Goal: Transaction & Acquisition: Obtain resource

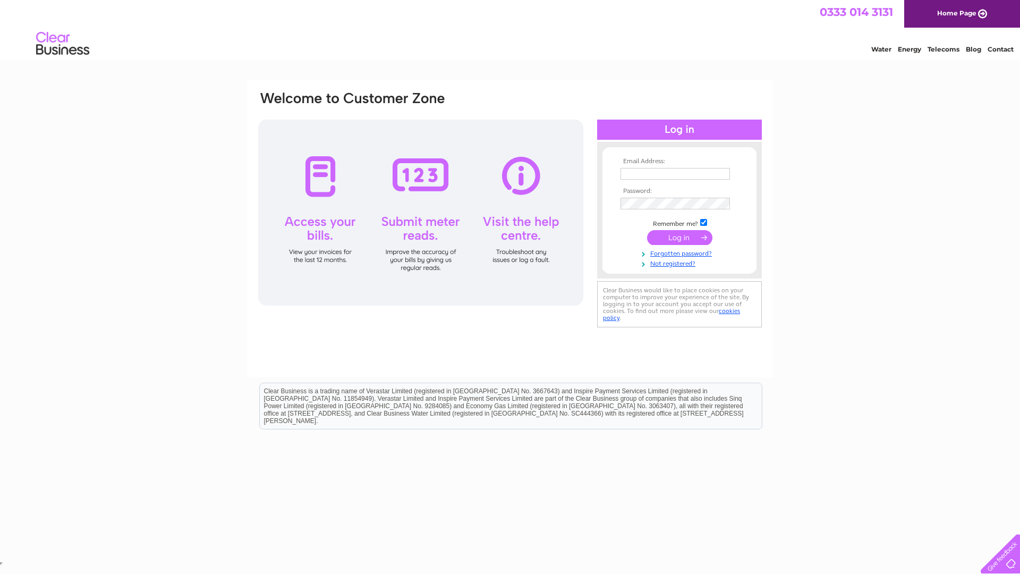
type input "[EMAIL_ADDRESS][DOMAIN_NAME]"
click at [679, 237] on input "submit" at bounding box center [679, 237] width 65 height 15
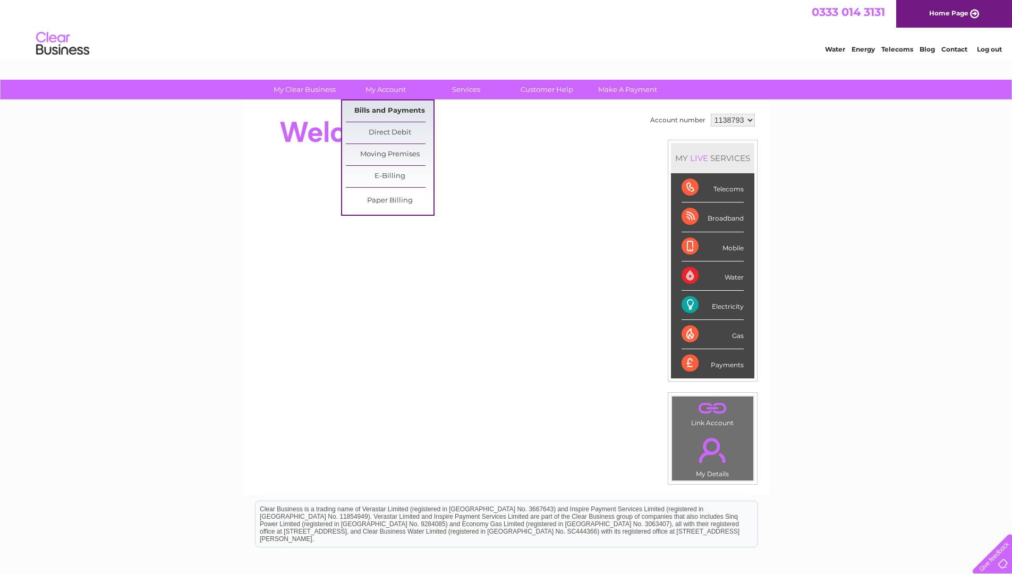
click at [366, 108] on link "Bills and Payments" at bounding box center [390, 110] width 88 height 21
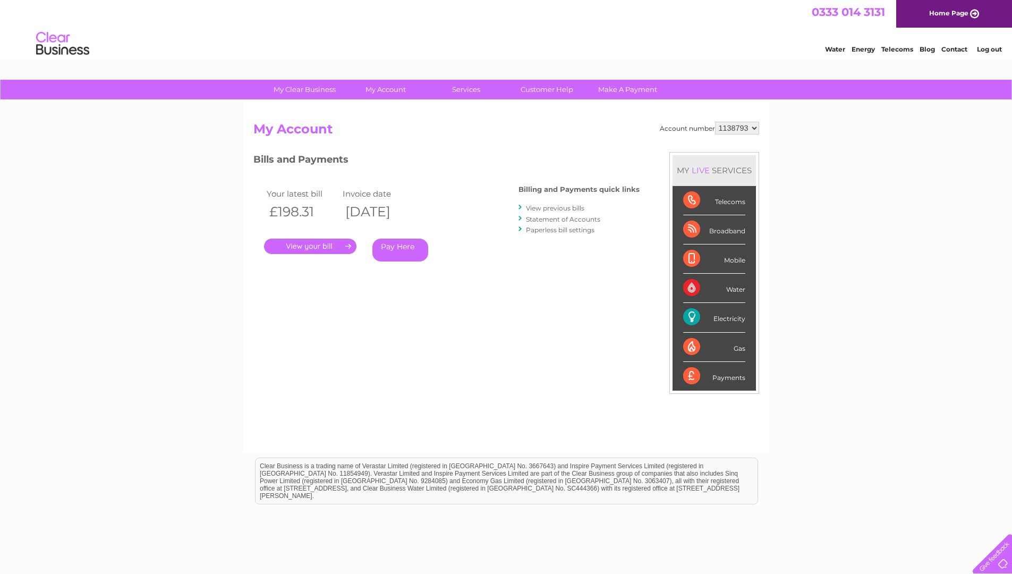
click at [310, 244] on link "." at bounding box center [310, 245] width 92 height 15
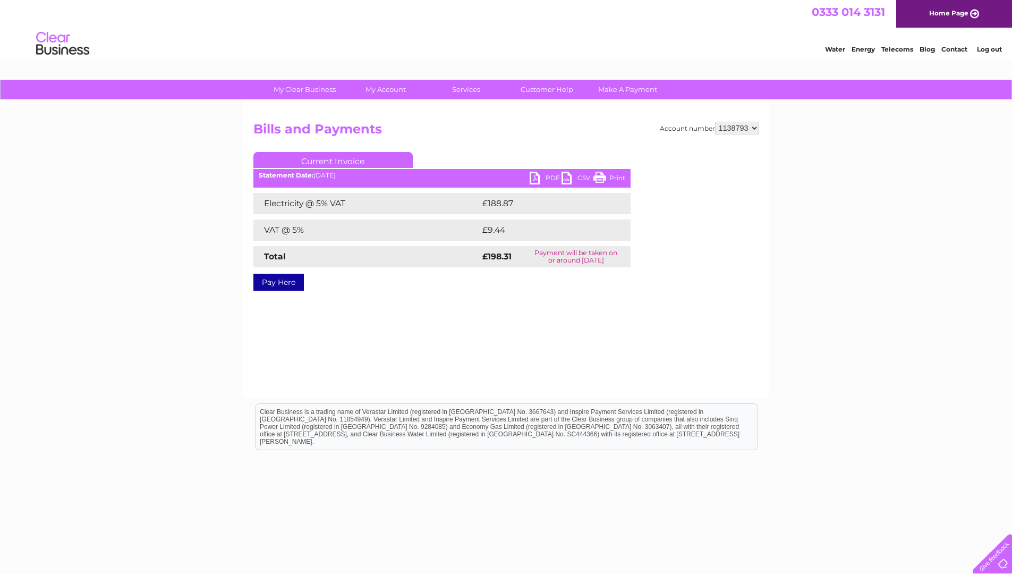
click at [535, 176] on link "PDF" at bounding box center [545, 179] width 32 height 15
click at [753, 129] on select "1138793 1138796" at bounding box center [737, 128] width 44 height 13
select select "1138796"
click at [715, 122] on select "1138793 1138796" at bounding box center [737, 128] width 44 height 13
click at [534, 177] on link "PDF" at bounding box center [545, 179] width 32 height 15
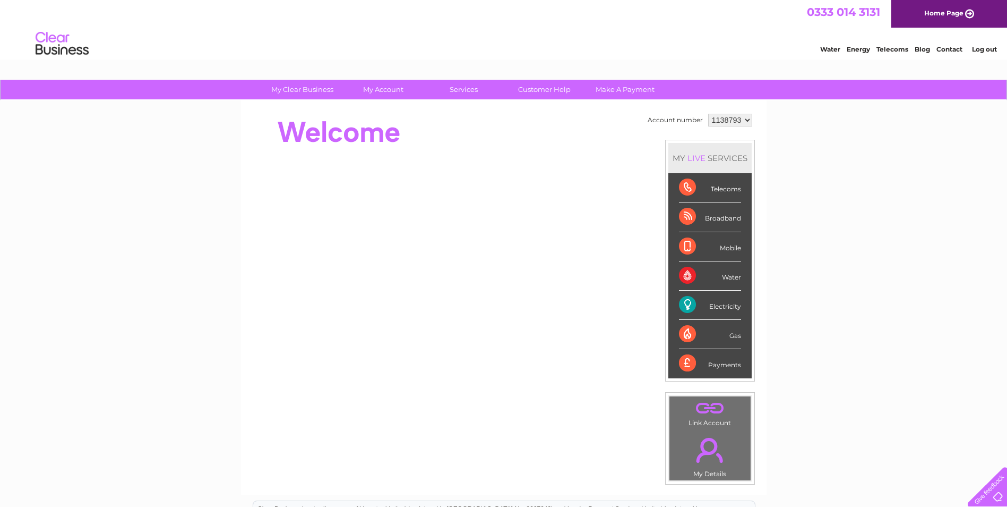
click at [745, 121] on select "1138793 1138796" at bounding box center [730, 120] width 44 height 13
click at [708, 114] on select "1138793 1138796" at bounding box center [730, 120] width 44 height 13
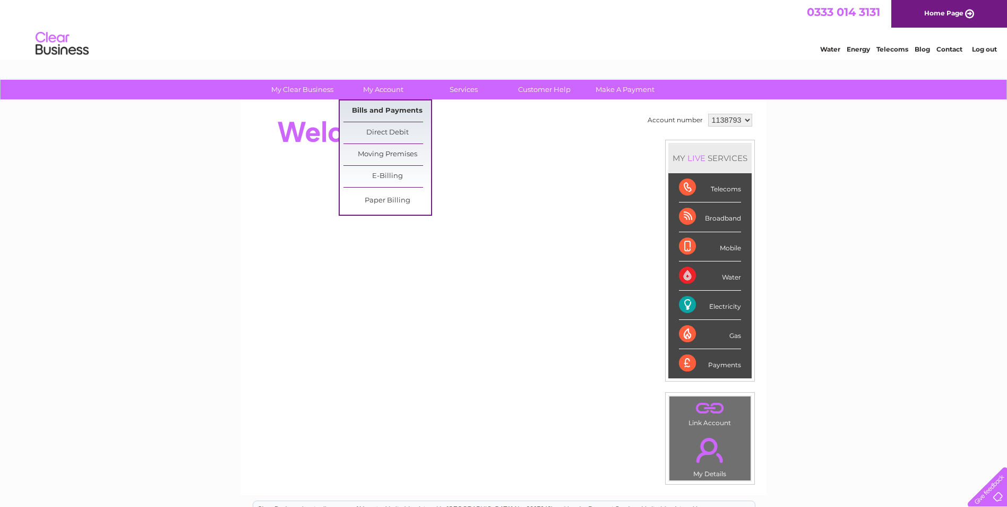
click at [377, 108] on link "Bills and Payments" at bounding box center [388, 110] width 88 height 21
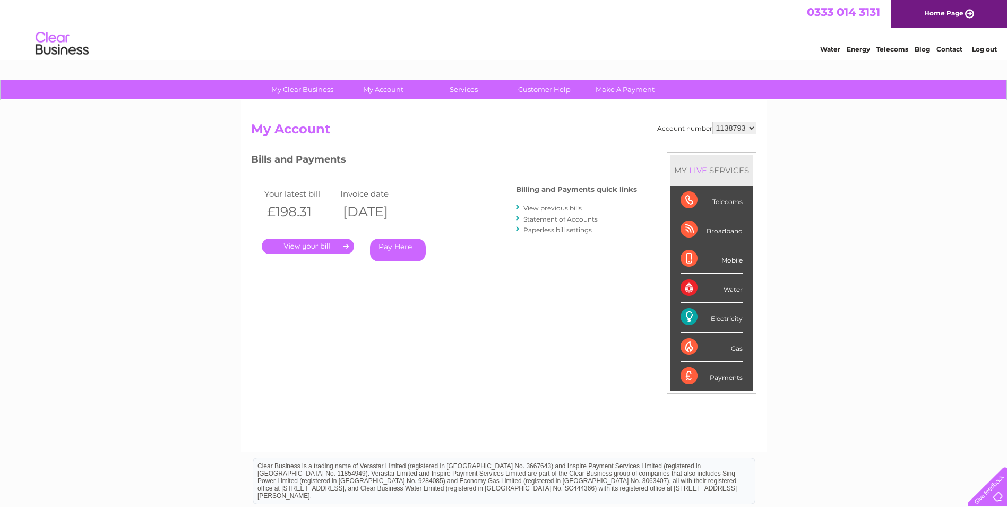
click at [541, 207] on link "View previous bills" at bounding box center [553, 208] width 58 height 8
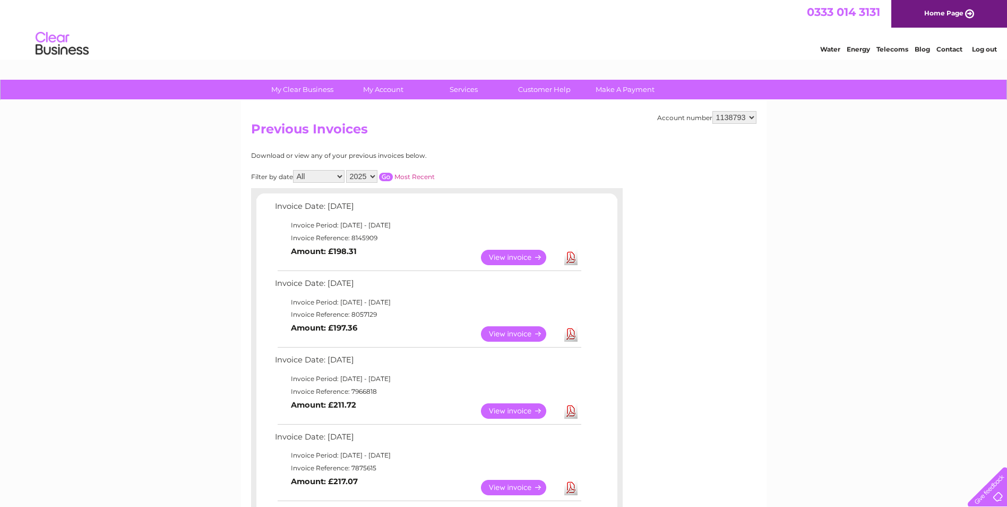
click at [571, 333] on link "Download" at bounding box center [571, 333] width 13 height 15
click at [753, 117] on select "1138793 1138796" at bounding box center [735, 117] width 44 height 13
select select "1138796"
click at [713, 111] on select "1138793 1138796" at bounding box center [735, 117] width 44 height 13
click at [570, 330] on link "Download" at bounding box center [571, 333] width 13 height 15
